Goal: Task Accomplishment & Management: Complete application form

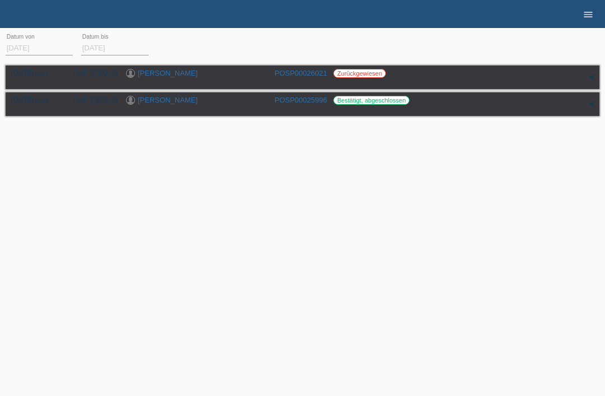
click at [586, 18] on icon "menu" at bounding box center [588, 14] width 11 height 11
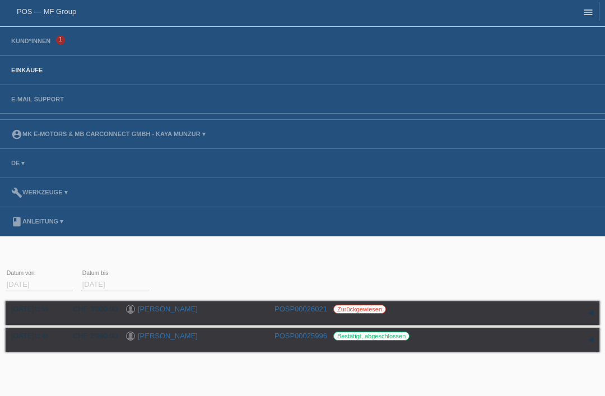
scroll to position [7, 0]
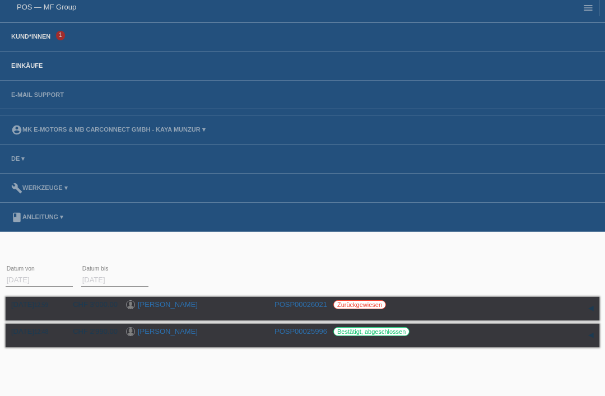
click at [25, 40] on link "Kund*innen" at bounding box center [31, 36] width 50 height 7
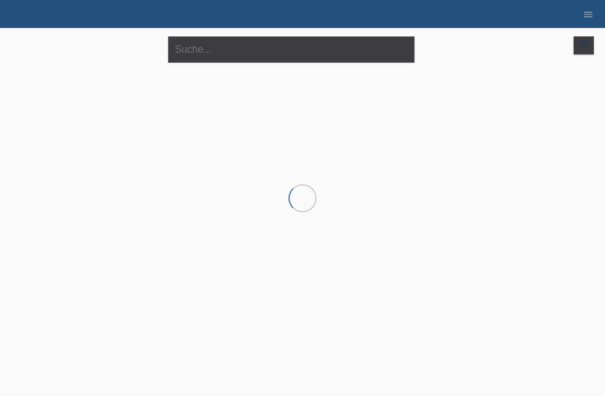
click at [233, 75] on div at bounding box center [303, 124] width 594 height 112
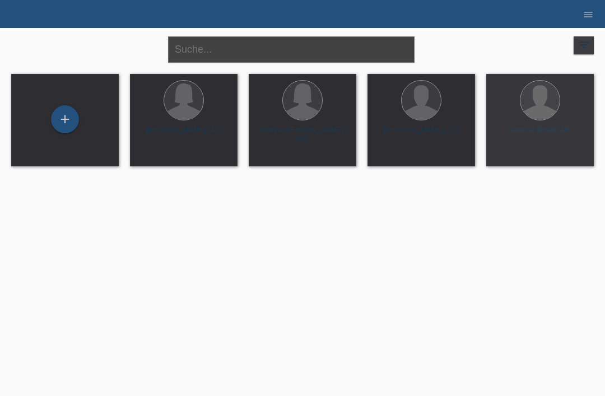
click at [235, 57] on input "text" at bounding box center [291, 49] width 247 height 26
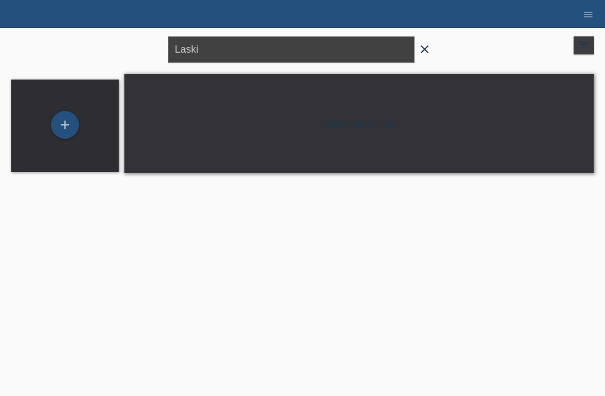
type input "Laski"
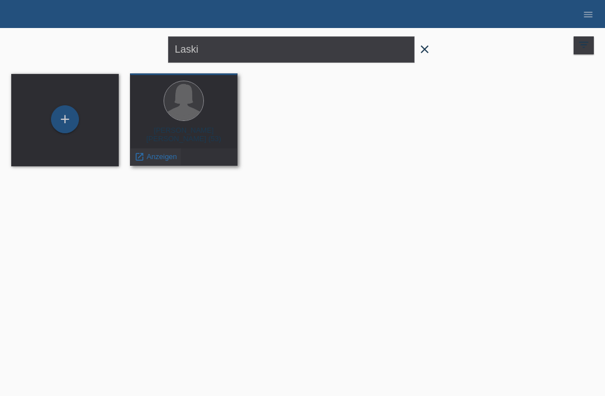
click at [160, 161] on span "Anzeigen" at bounding box center [162, 156] width 30 height 8
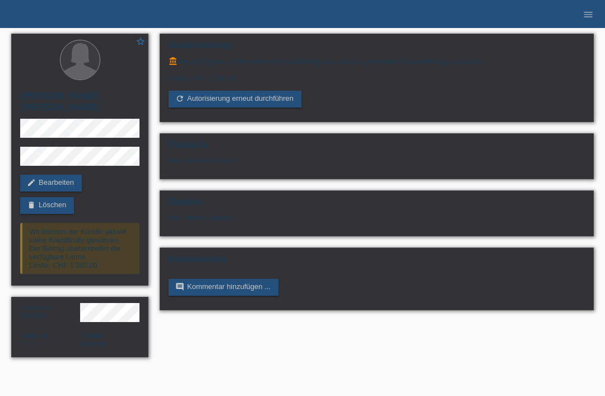
click at [569, 29] on div "Autorisierung account_balance Die verfügbare Limite reicht nicht vollständig au…" at bounding box center [377, 175] width 446 height 294
click at [604, 15] on ul "menu" at bounding box center [589, 14] width 34 height 29
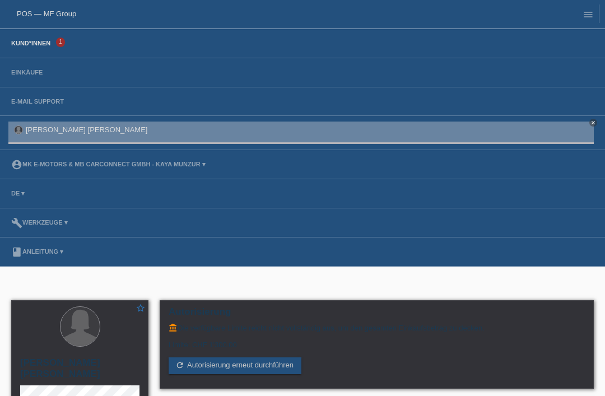
click at [18, 42] on link "Kund*innen" at bounding box center [31, 43] width 50 height 7
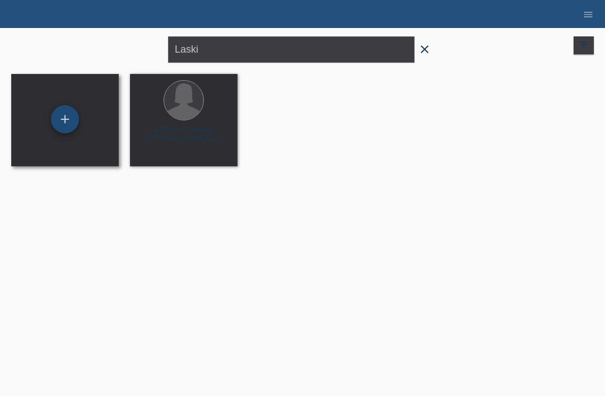
click at [60, 120] on div "+" at bounding box center [65, 119] width 27 height 19
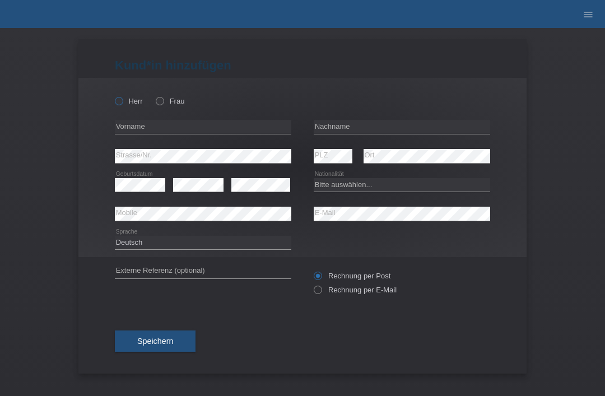
click at [121, 105] on label "Herr" at bounding box center [129, 101] width 28 height 8
click at [121, 104] on input "Herr" at bounding box center [118, 100] width 7 height 7
radio input "true"
click at [393, 132] on input "text" at bounding box center [402, 127] width 177 height 14
type input "Faber"
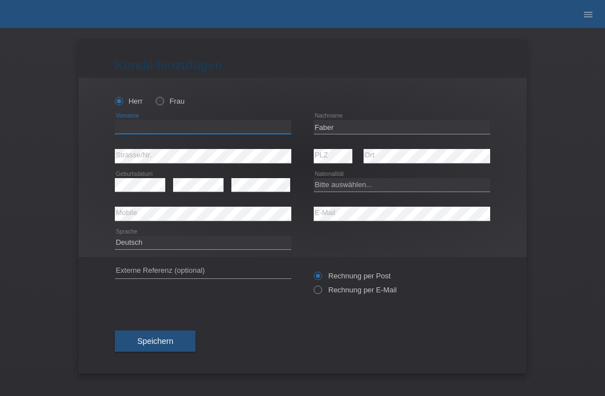
click at [229, 133] on input "text" at bounding box center [203, 127] width 177 height 14
click at [386, 308] on div "Rechnung per Post Rechnung per E-Mail" at bounding box center [402, 283] width 177 height 52
click at [183, 129] on input "jayden" at bounding box center [203, 127] width 177 height 14
type input "jayden lee wilson jacop"
click at [264, 175] on div "error" at bounding box center [260, 185] width 59 height 29
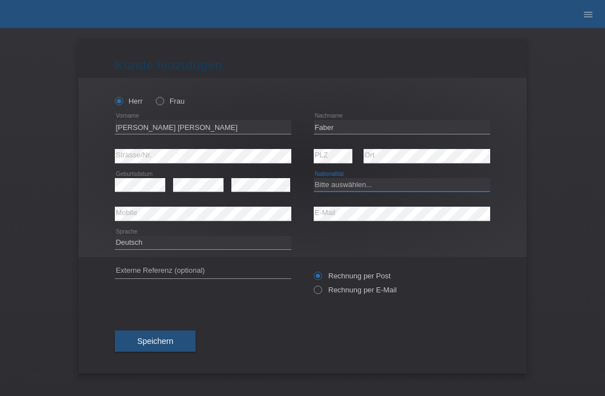
click at [403, 189] on select "Bitte auswählen... Schweiz Deutschland Liechtenstein Österreich ------------ Af…" at bounding box center [402, 184] width 177 height 13
select select "CH"
click at [364, 205] on div "error E-Mail" at bounding box center [402, 214] width 177 height 29
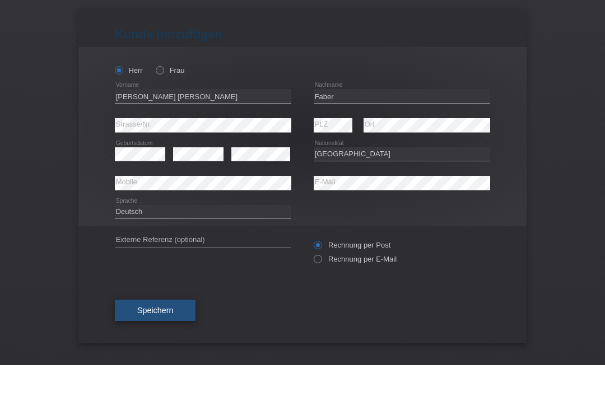
click at [170, 337] on span "Speichern" at bounding box center [155, 341] width 36 height 9
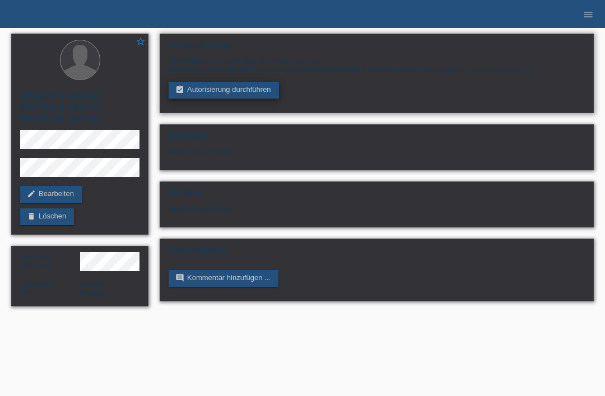
click at [203, 90] on link "assignment_turned_in Autorisierung durchführen" at bounding box center [224, 90] width 110 height 17
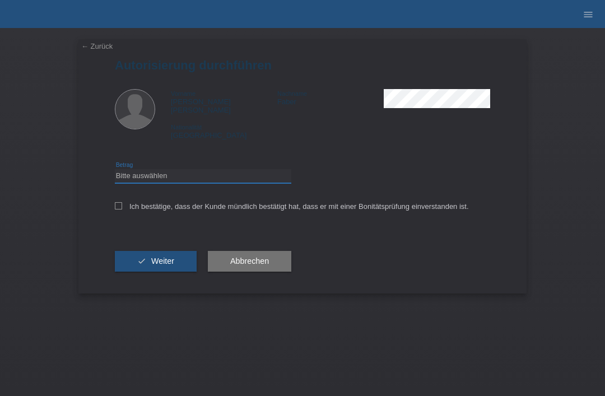
click at [143, 169] on select "Bitte auswählen CHF 1.00 - CHF 499.00 CHF 500.00 - CHF 1'999.00 CHF 2'000.00 - …" at bounding box center [203, 175] width 177 height 13
select select "3"
click at [126, 205] on label "Ich bestätige, dass der Kunde mündlich bestätigt hat, dass er mit einer Bonität…" at bounding box center [292, 206] width 354 height 8
click at [122, 205] on input "Ich bestätige, dass der Kunde mündlich bestätigt hat, dass er mit einer Bonität…" at bounding box center [118, 205] width 7 height 7
checkbox input "true"
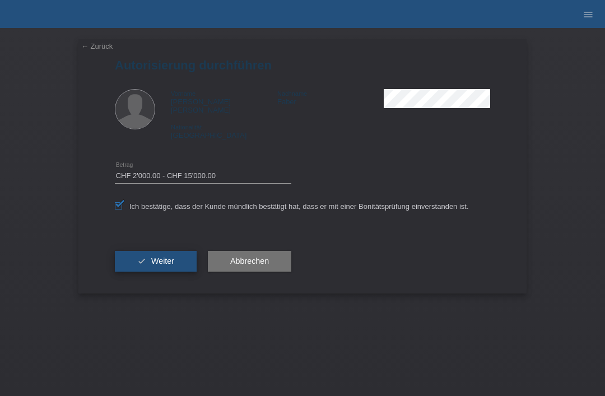
click at [147, 256] on button "check Weiter" at bounding box center [156, 261] width 82 height 21
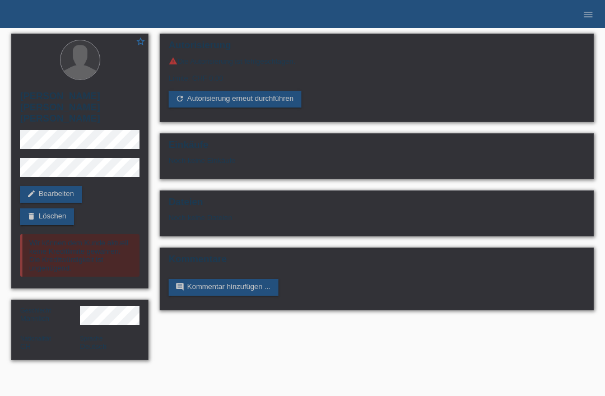
click at [586, 26] on li "menu" at bounding box center [588, 14] width 22 height 29
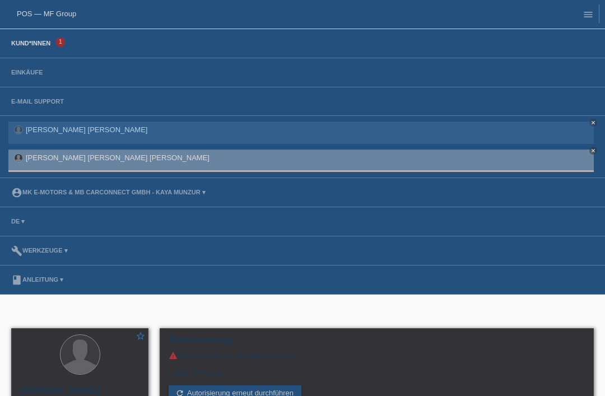
click at [34, 41] on link "Kund*innen" at bounding box center [31, 43] width 50 height 7
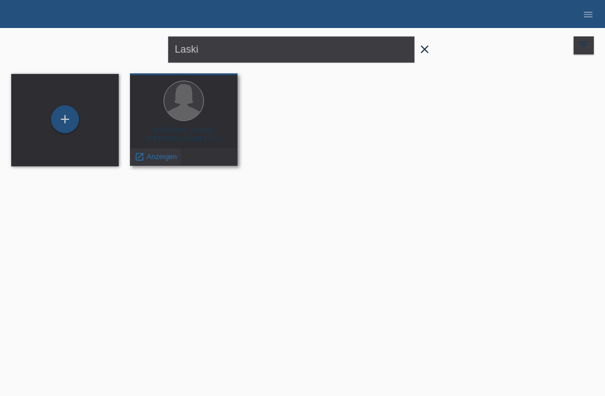
click at [159, 150] on div "launch Anzeigen" at bounding box center [156, 157] width 50 height 17
click at [152, 154] on span "Anzeigen" at bounding box center [162, 156] width 30 height 8
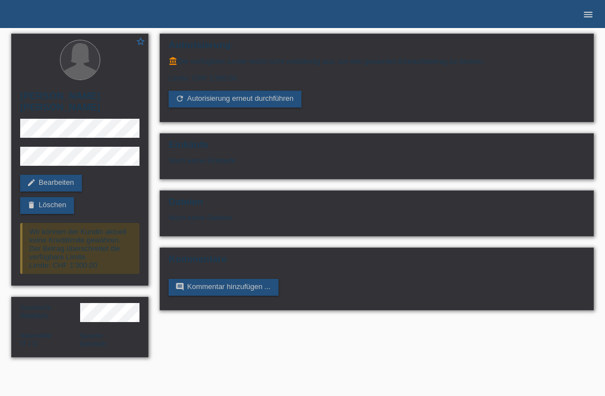
click at [591, 14] on icon "menu" at bounding box center [588, 14] width 11 height 11
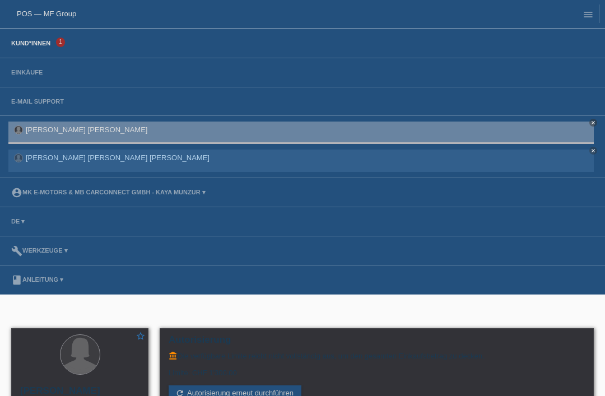
click at [40, 47] on link "Kund*innen" at bounding box center [31, 43] width 50 height 7
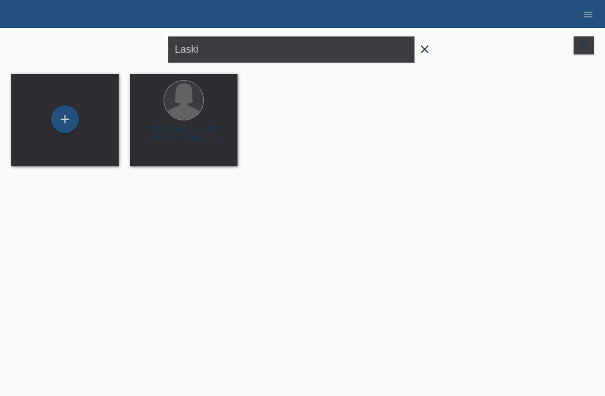
click at [425, 50] on icon "close" at bounding box center [424, 49] width 13 height 13
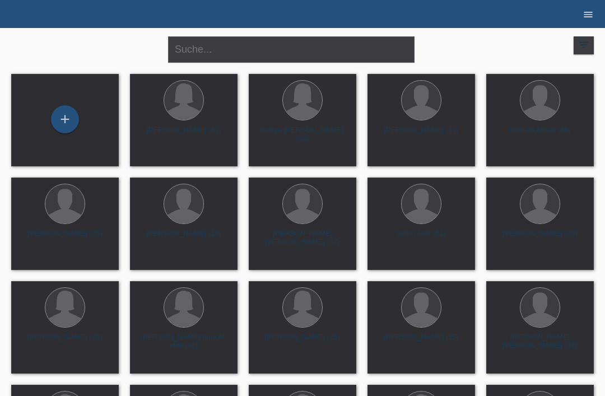
click at [590, 9] on icon "menu" at bounding box center [588, 14] width 11 height 11
